Goal: Information Seeking & Learning: Understand process/instructions

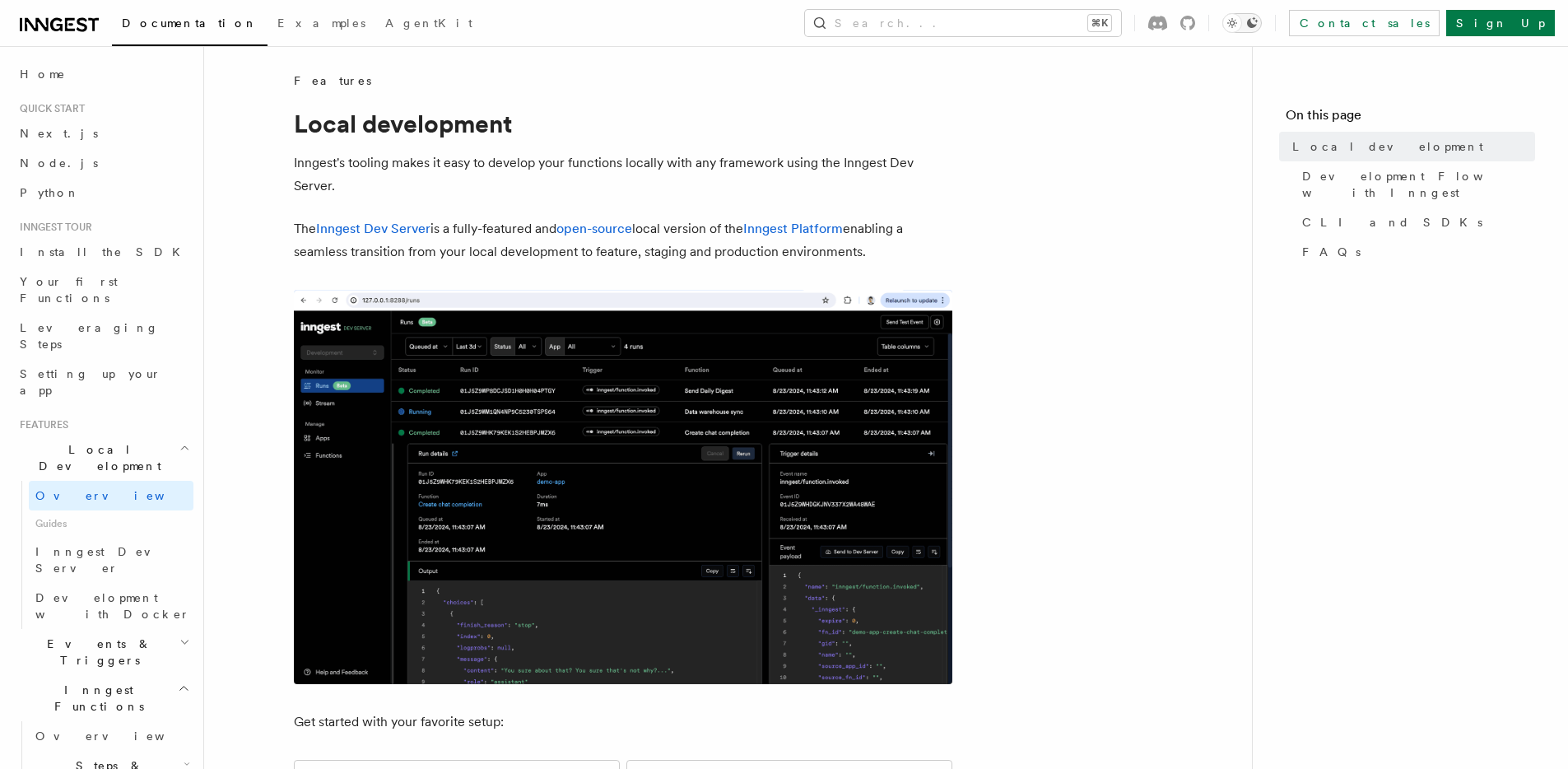
click at [1259, 21] on icon "Toggle dark mode" at bounding box center [1252, 22] width 13 height 13
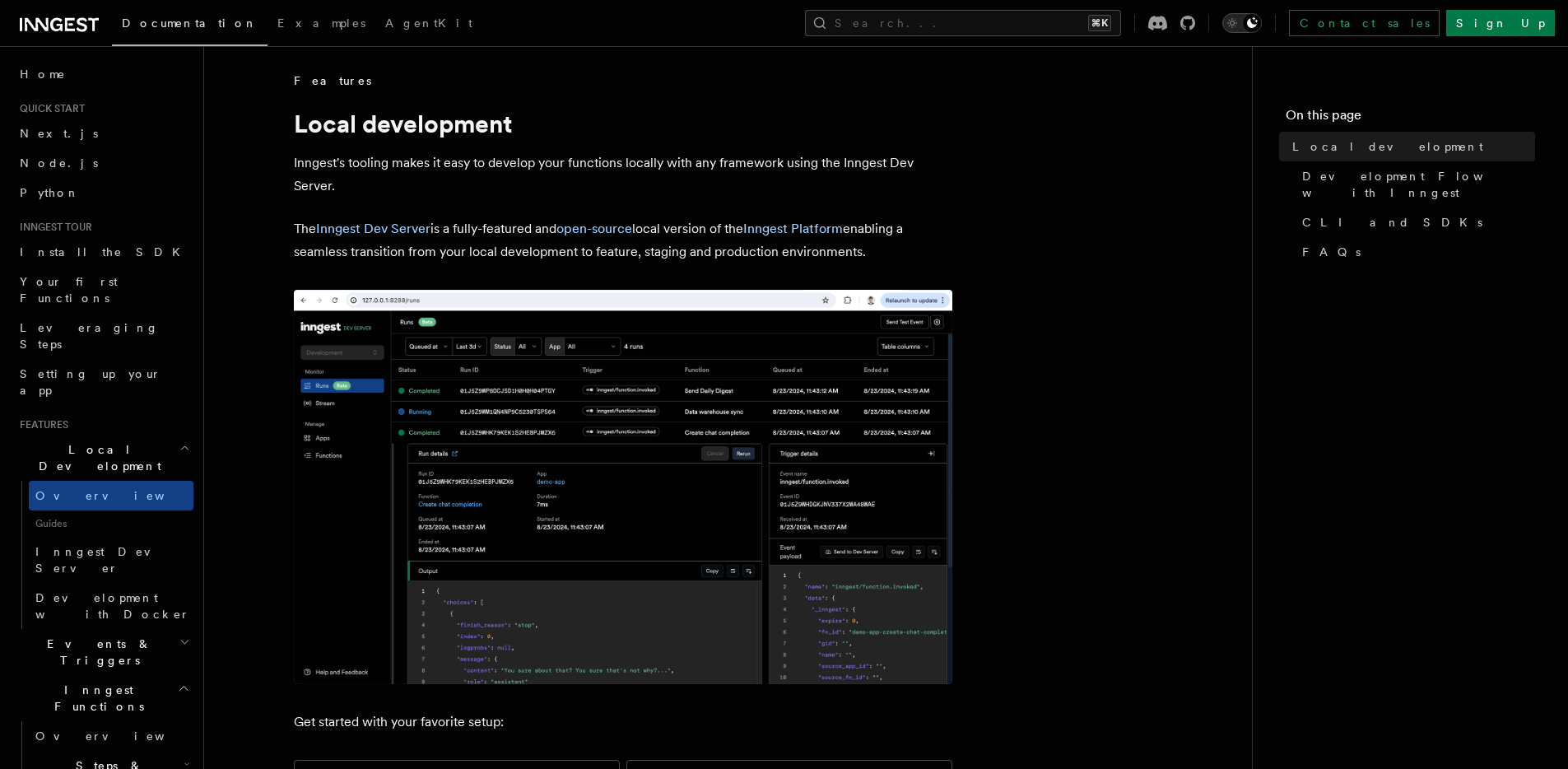
click at [1241, 25] on icon "Toggle dark mode" at bounding box center [1232, 22] width 16 height 16
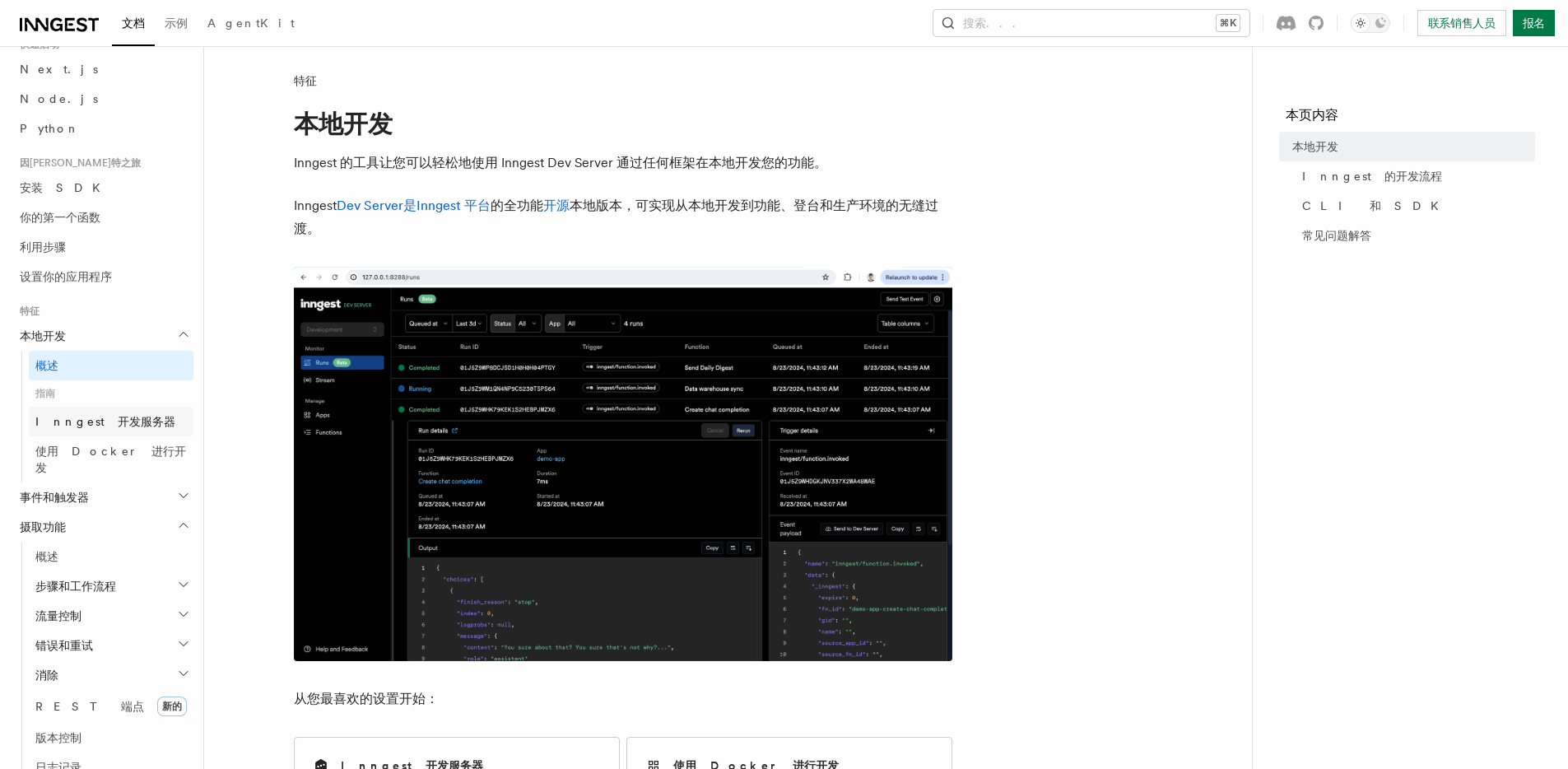
scroll to position [67, 0]
click at [72, 445] on font "使用 Docker 进行开发" at bounding box center [110, 456] width 150 height 30
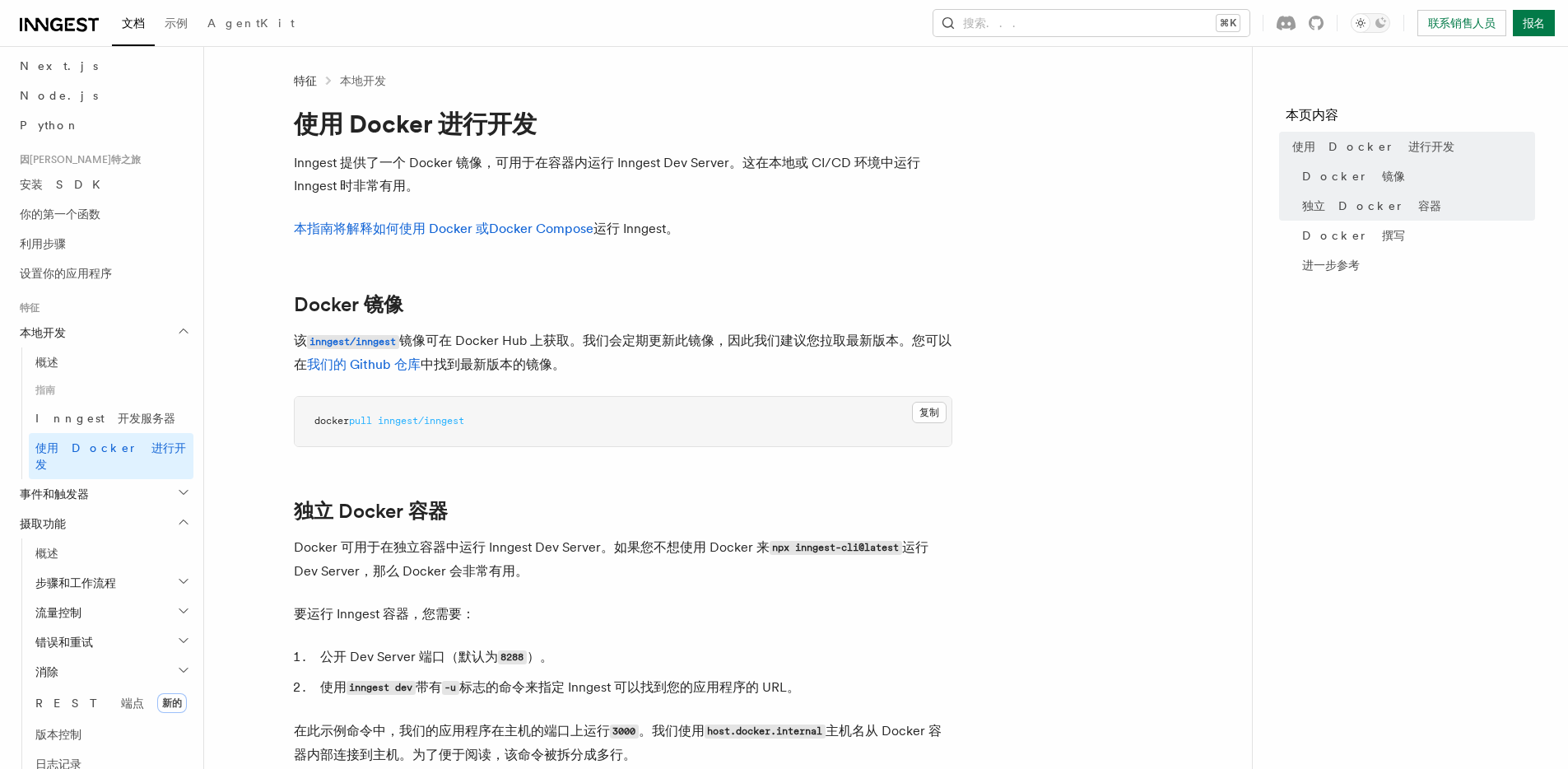
click at [487, 424] on pre "docker pull inngest/inngest" at bounding box center [623, 421] width 657 height 49
drag, startPoint x: 501, startPoint y: 422, endPoint x: 383, endPoint y: 424, distance: 118.0
click at [383, 424] on pre "docker pull inngest/inngest" at bounding box center [623, 421] width 657 height 49
copy span "inngest/inngest"
